Goal: Transaction & Acquisition: Purchase product/service

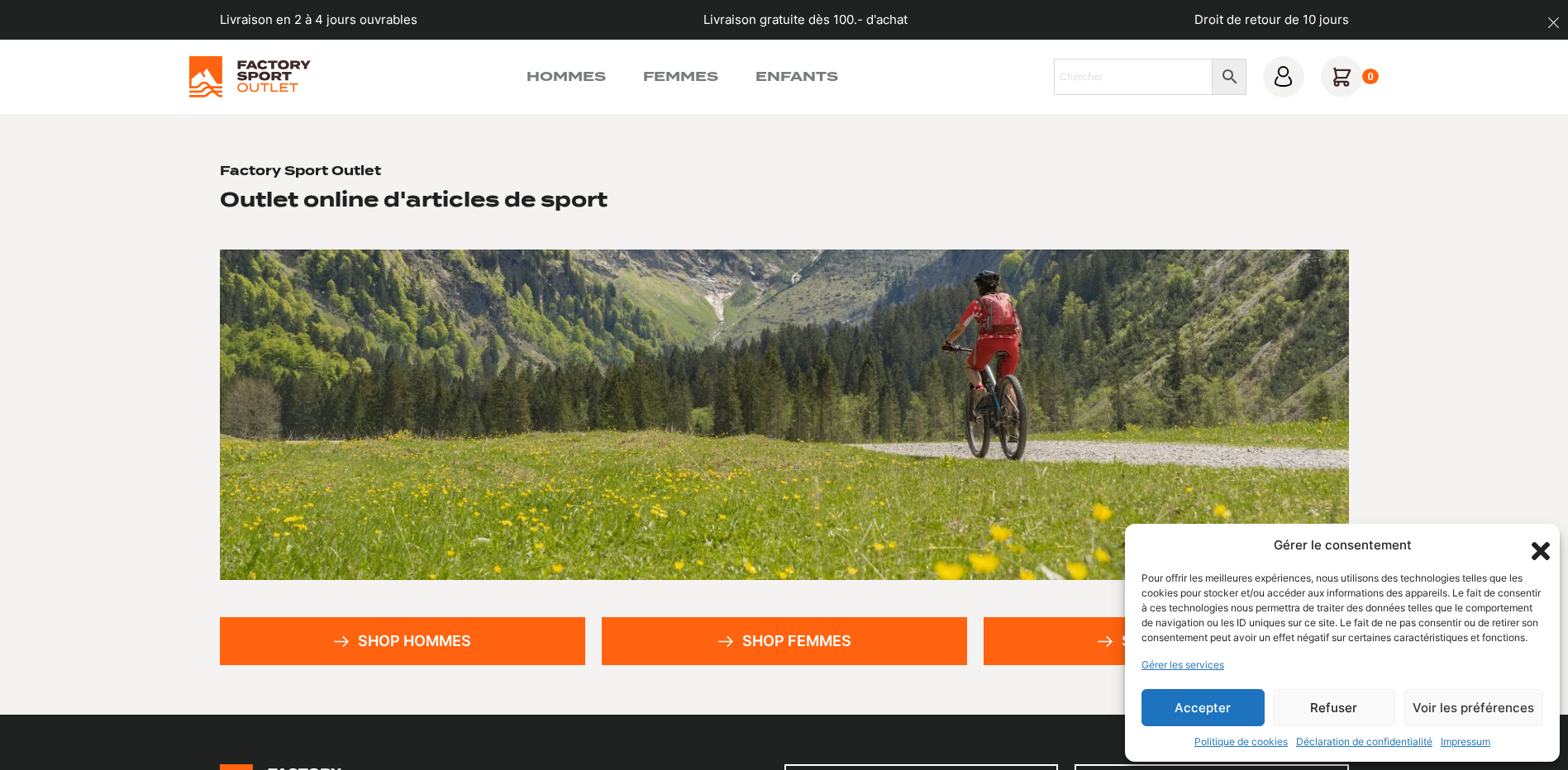
click at [439, 617] on link "Shop hommes" at bounding box center [403, 641] width 365 height 48
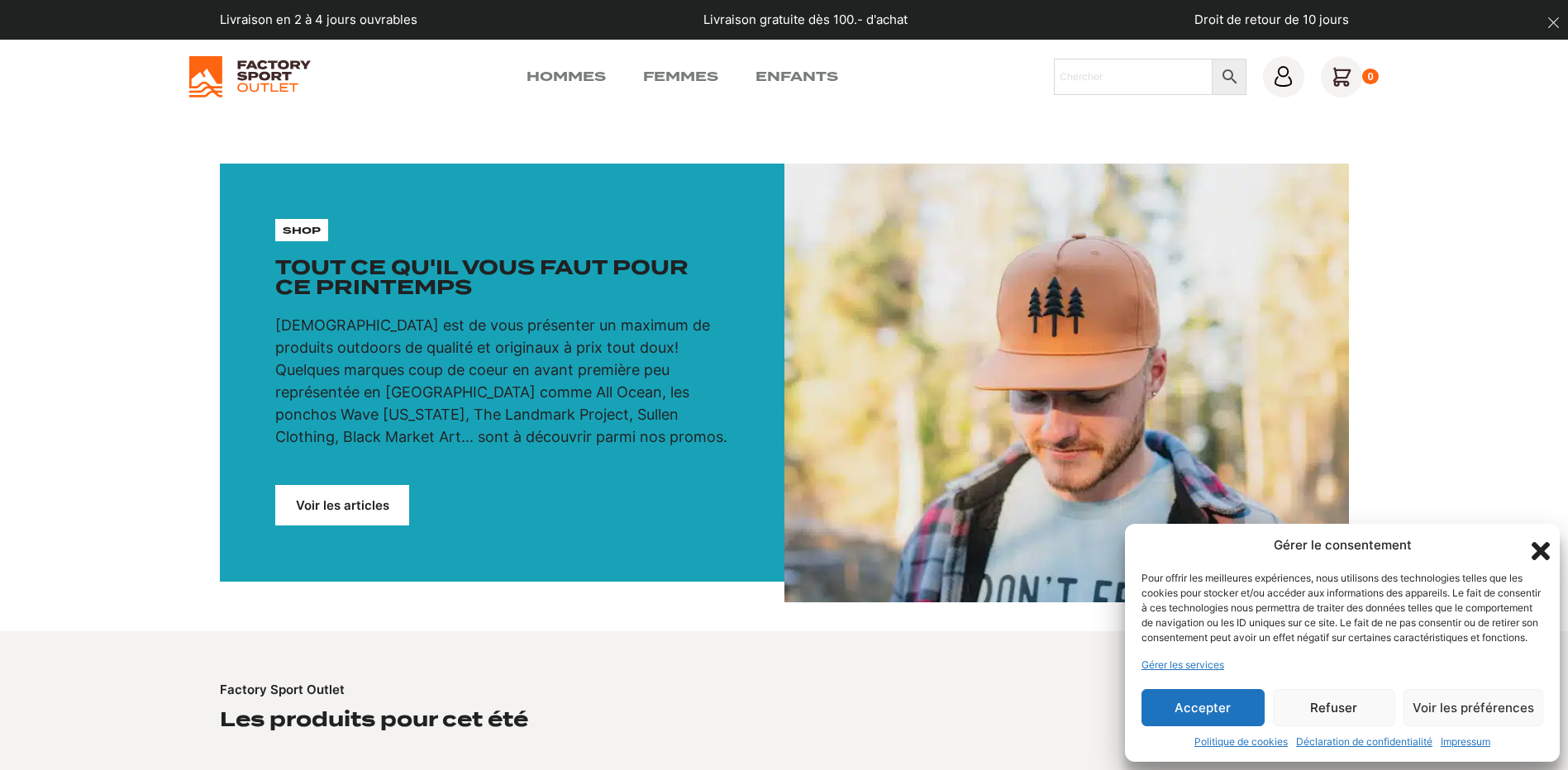
click at [1164, 706] on button "Accepter" at bounding box center [1203, 707] width 123 height 37
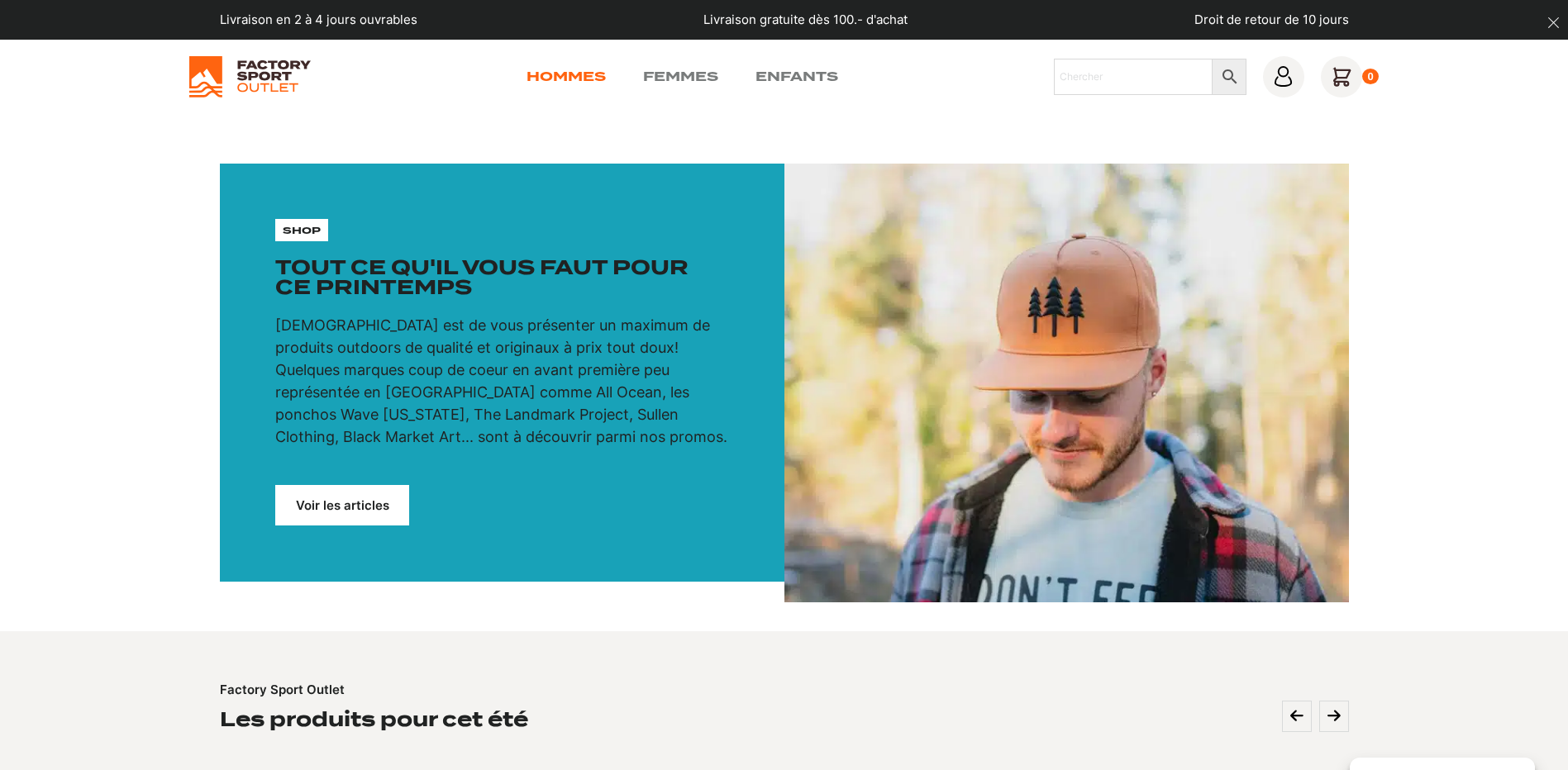
click at [599, 66] on link "Hommes" at bounding box center [567, 76] width 79 height 20
